Goal: Task Accomplishment & Management: Use online tool/utility

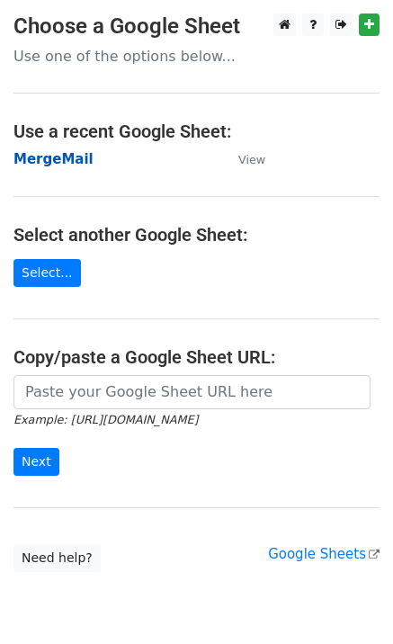
click at [52, 161] on strong "MergeMail" at bounding box center [53, 159] width 80 height 16
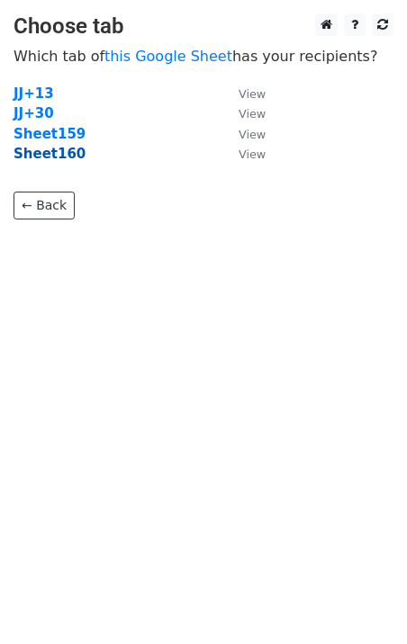
click at [65, 159] on strong "Sheet160" at bounding box center [49, 154] width 72 height 16
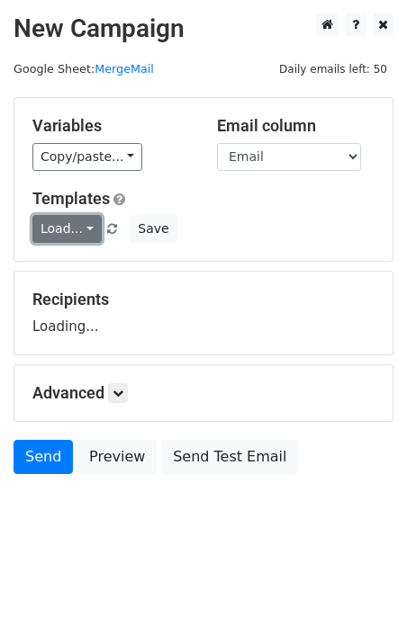
click at [85, 236] on link "Load..." at bounding box center [66, 229] width 69 height 28
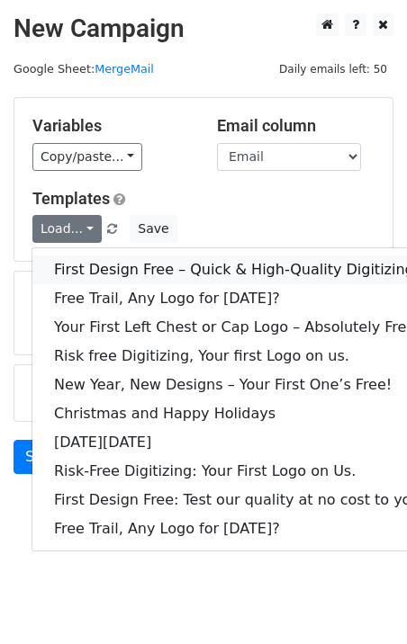
click at [113, 263] on link "First Design Free – Quick & High-Quality Digitizing!" at bounding box center [239, 270] width 414 height 29
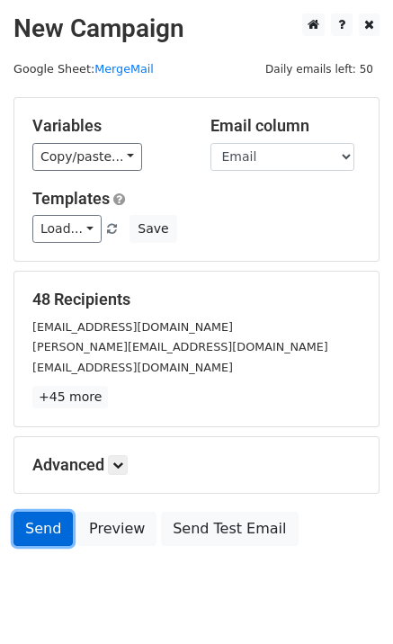
click at [29, 523] on link "Send" at bounding box center [42, 529] width 59 height 34
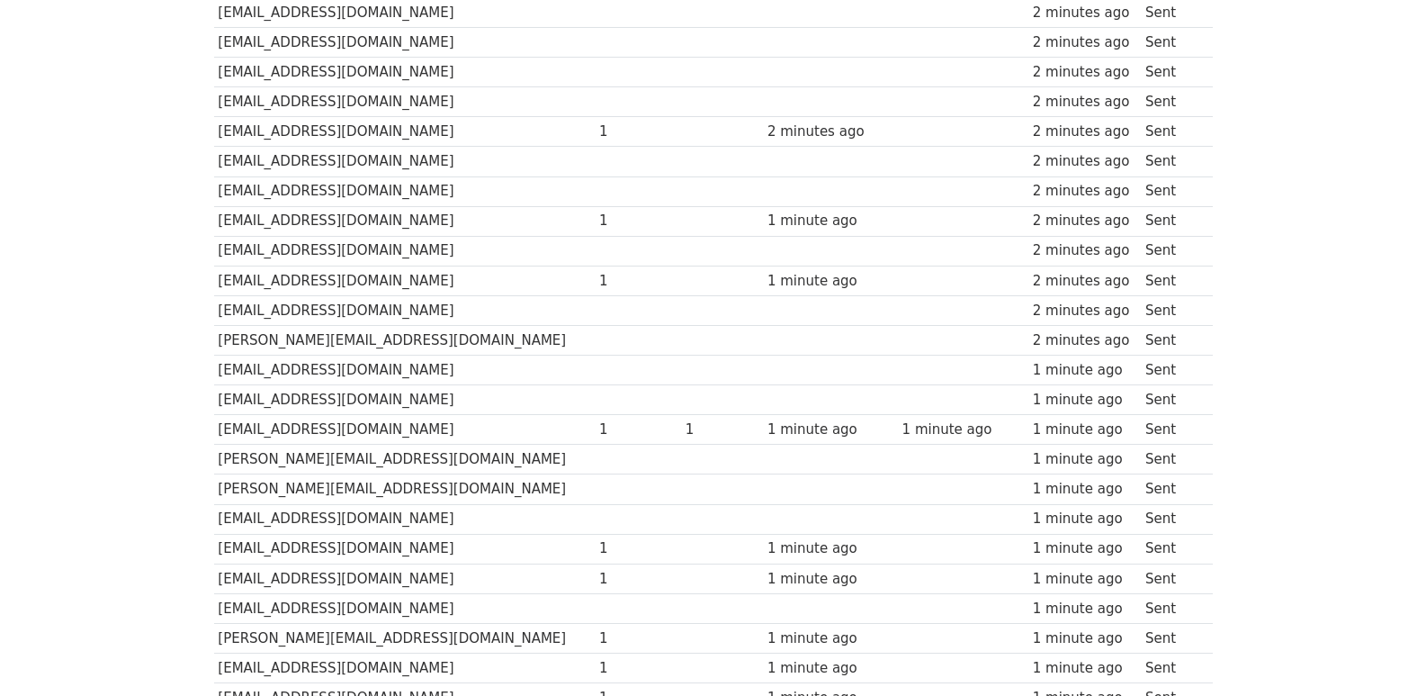
scroll to position [1193, 0]
